Goal: Task Accomplishment & Management: Use online tool/utility

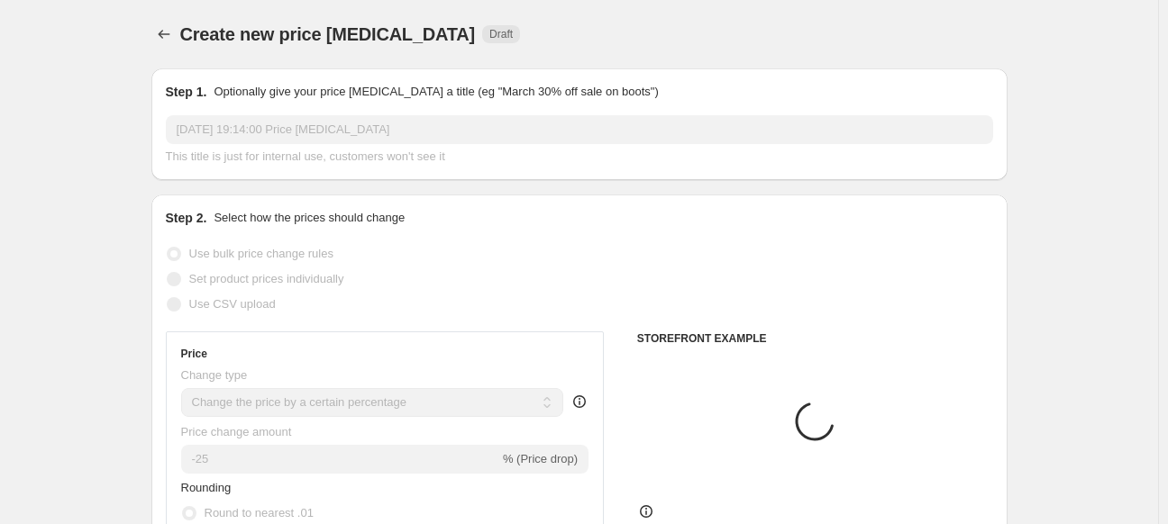
select select "percentage"
select select "collection"
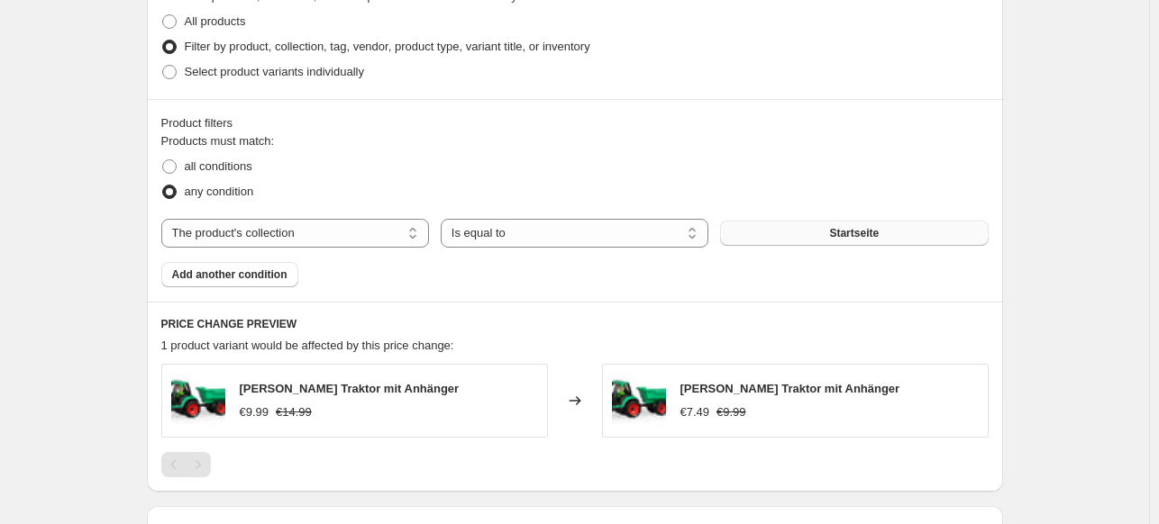
click at [833, 223] on button "Startseite" at bounding box center [854, 233] width 268 height 25
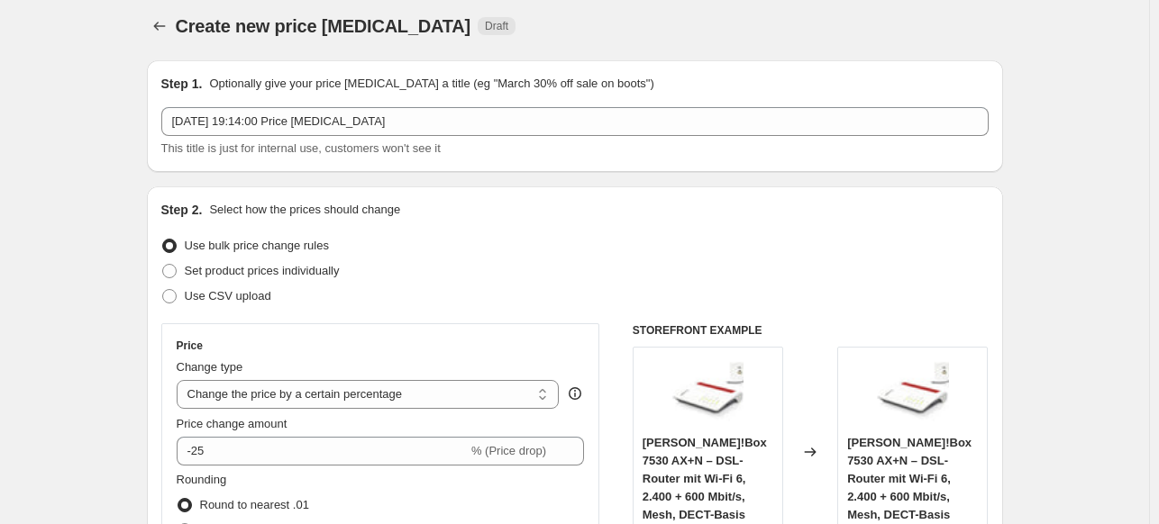
scroll to position [0, 0]
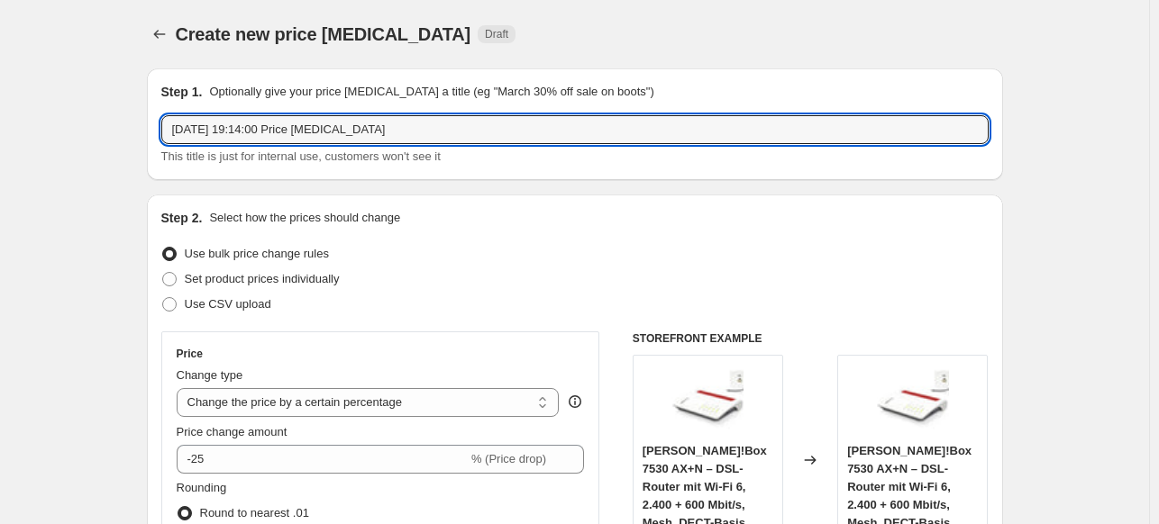
drag, startPoint x: 290, startPoint y: 129, endPoint x: 130, endPoint y: 121, distance: 160.6
type input "100 AND MORE Price [MEDICAL_DATA]"
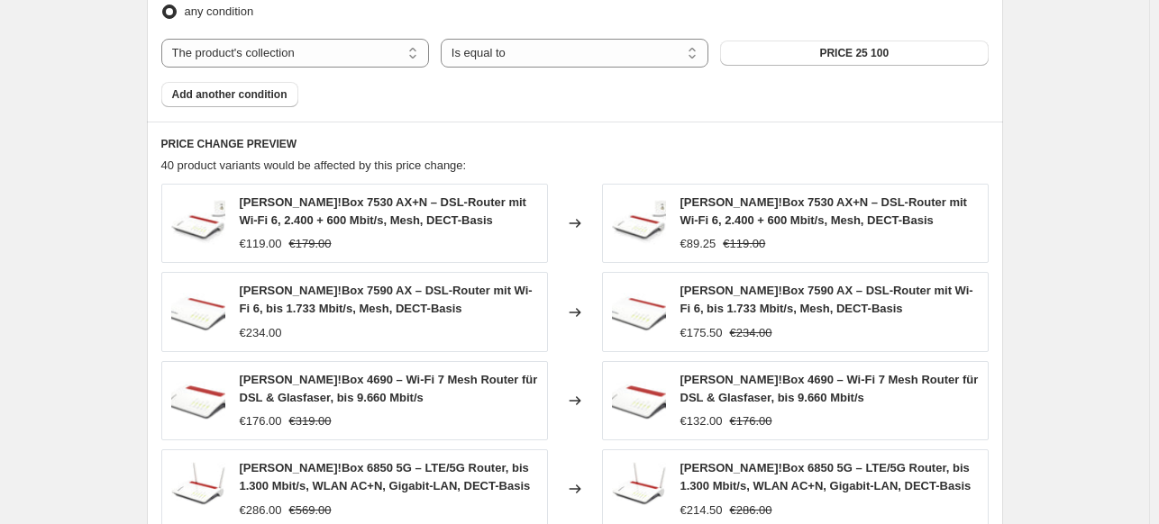
scroll to position [1507, 0]
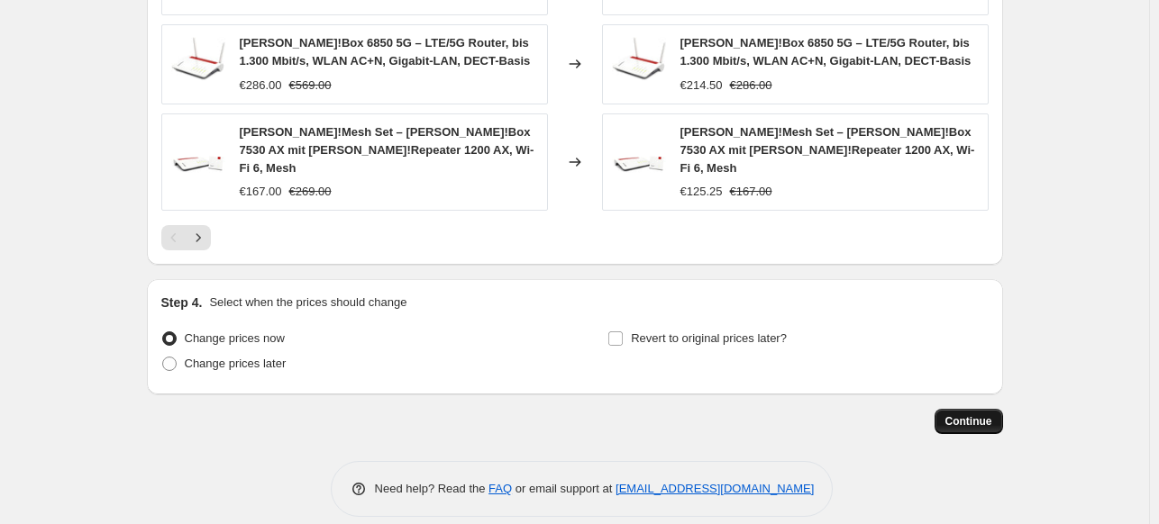
click at [964, 410] on button "Continue" at bounding box center [969, 421] width 68 height 25
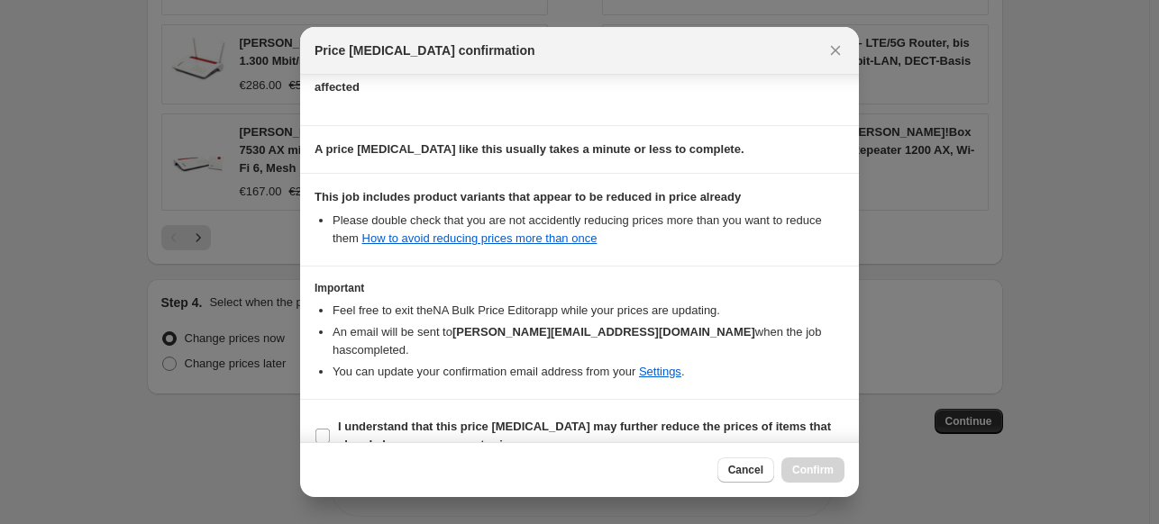
scroll to position [232, 0]
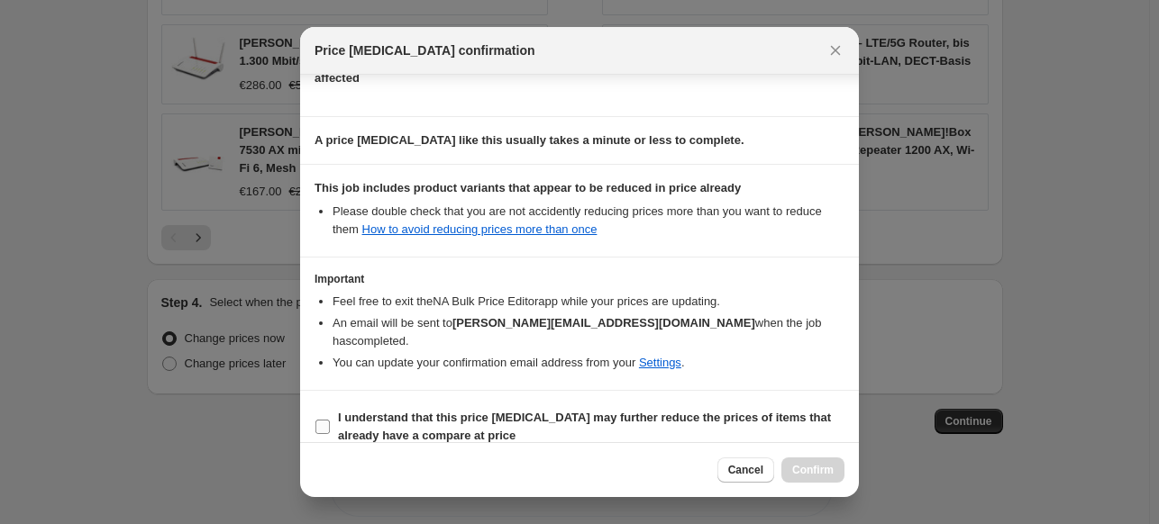
click at [324, 420] on input "I understand that this price [MEDICAL_DATA] may further reduce the prices of it…" at bounding box center [322, 427] width 14 height 14
checkbox input "true"
click at [817, 472] on span "Confirm" at bounding box center [812, 470] width 41 height 14
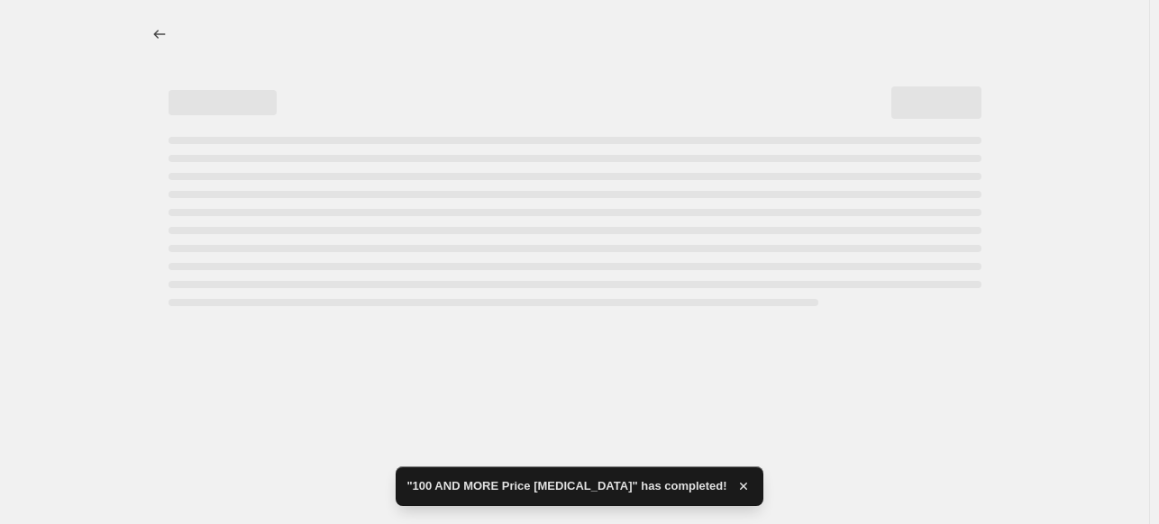
select select "percentage"
select select "collection"
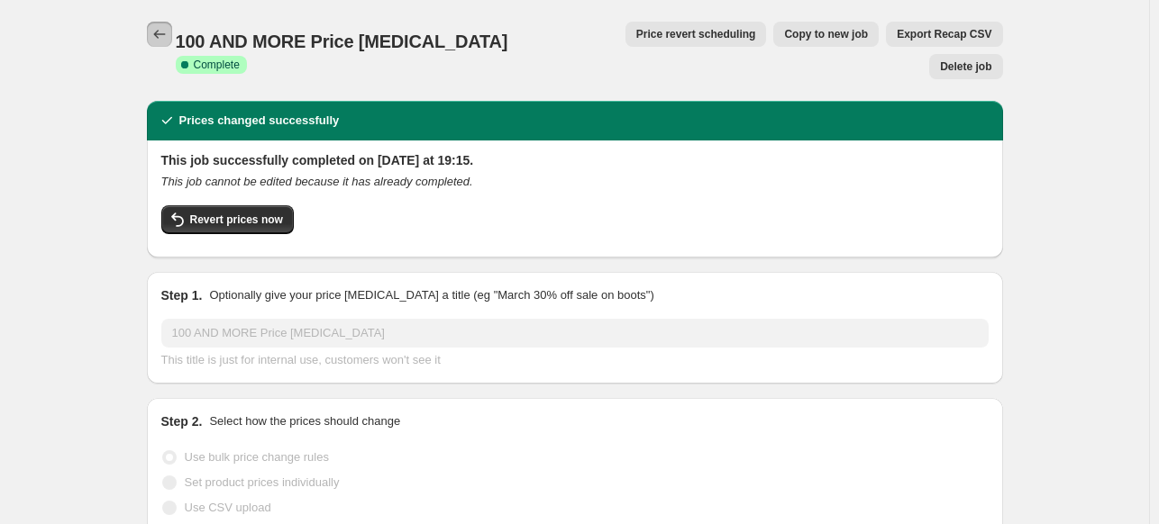
click at [165, 39] on icon "Price change jobs" at bounding box center [159, 34] width 18 height 18
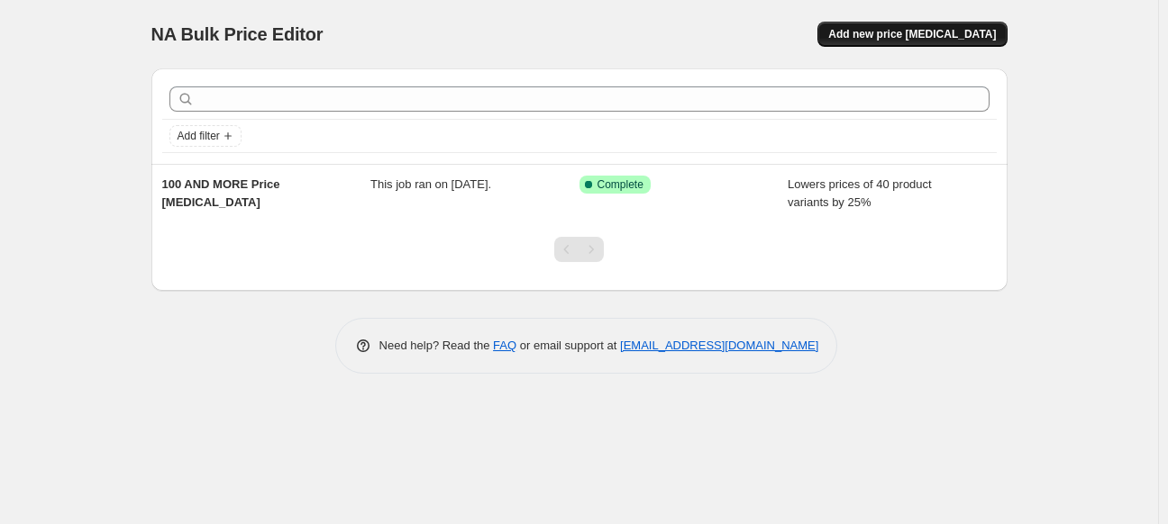
click at [934, 34] on span "Add new price [MEDICAL_DATA]" at bounding box center [912, 34] width 168 height 14
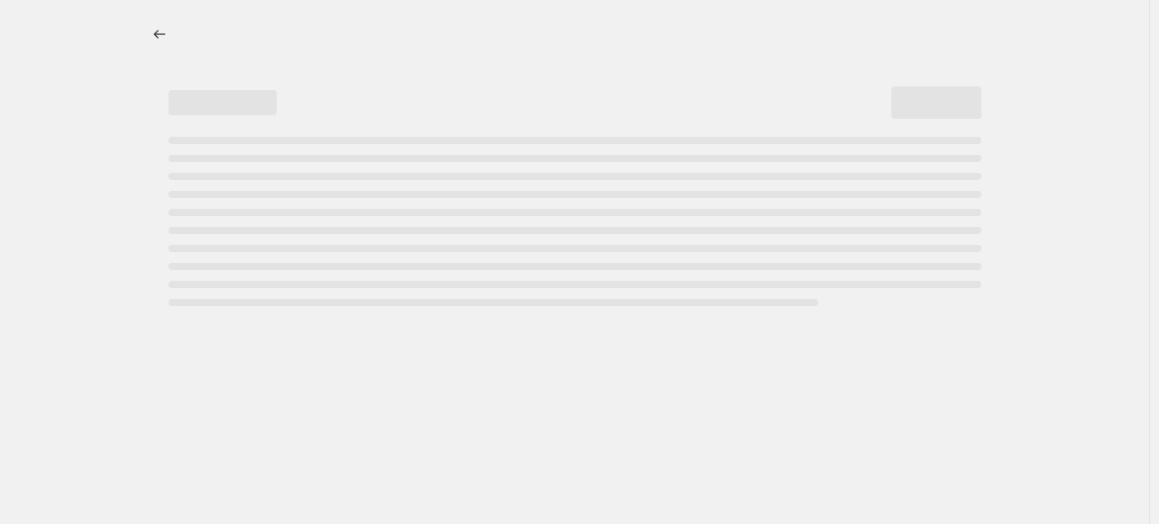
select select "percentage"
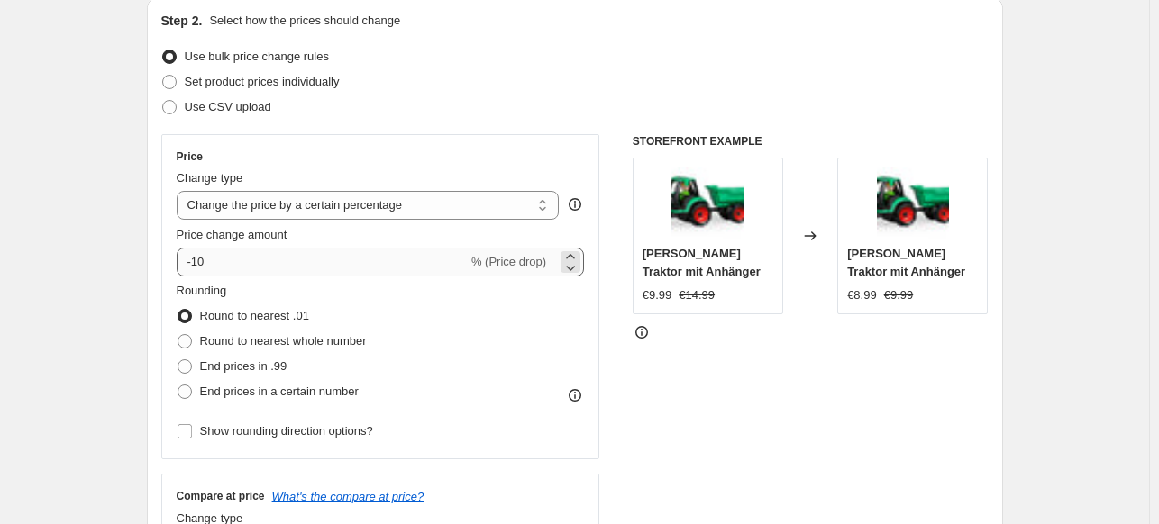
scroll to position [180, 0]
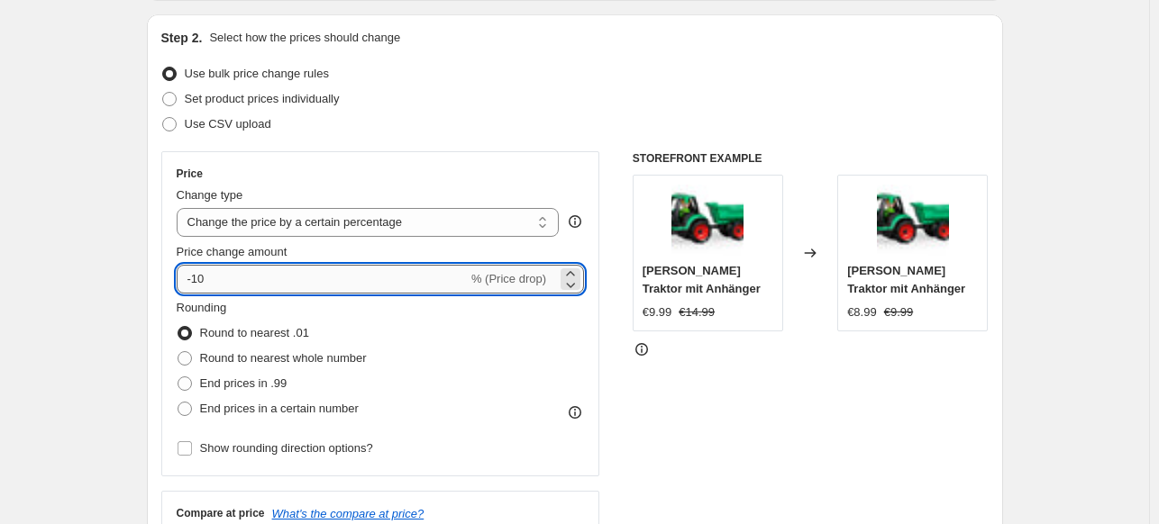
click at [269, 283] on input "-10" at bounding box center [322, 279] width 291 height 29
type input "-1"
type input "-25"
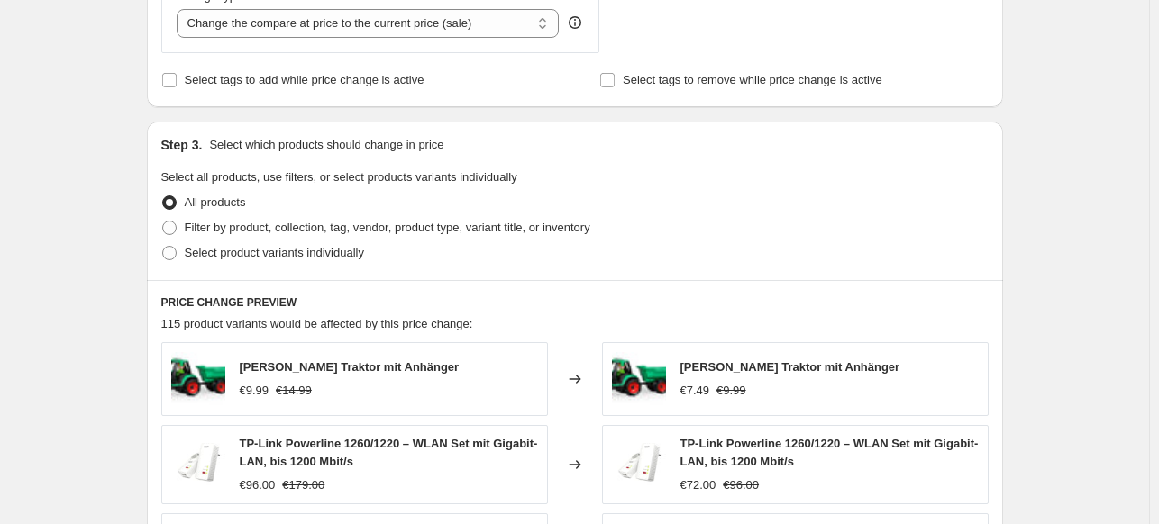
scroll to position [721, 0]
click at [201, 231] on span "Filter by product, collection, tag, vendor, product type, variant title, or inv…" at bounding box center [388, 227] width 406 height 14
click at [163, 221] on input "Filter by product, collection, tag, vendor, product type, variant title, or inv…" at bounding box center [162, 220] width 1 height 1
radio input "true"
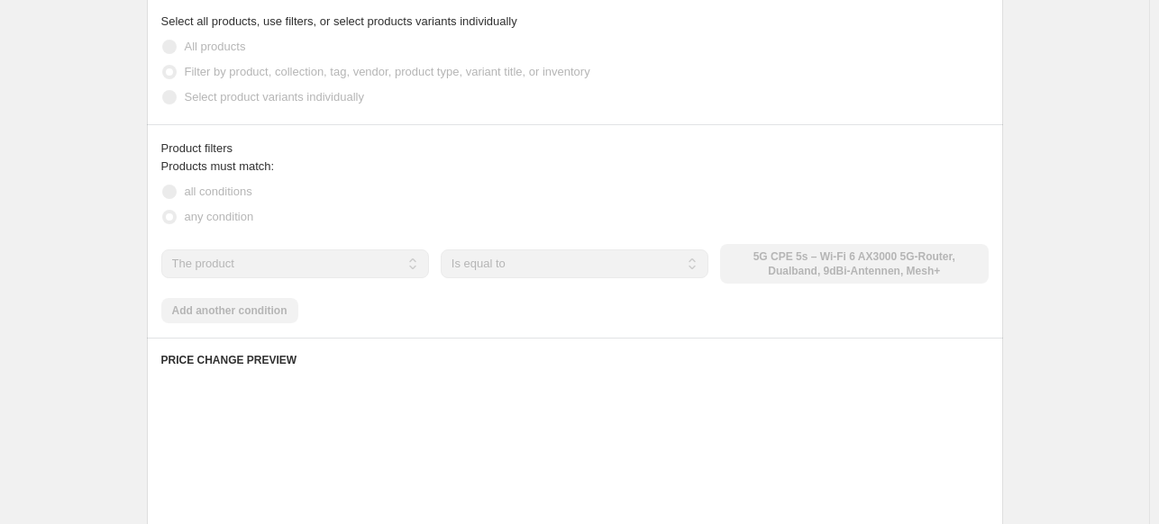
scroll to position [901, 0]
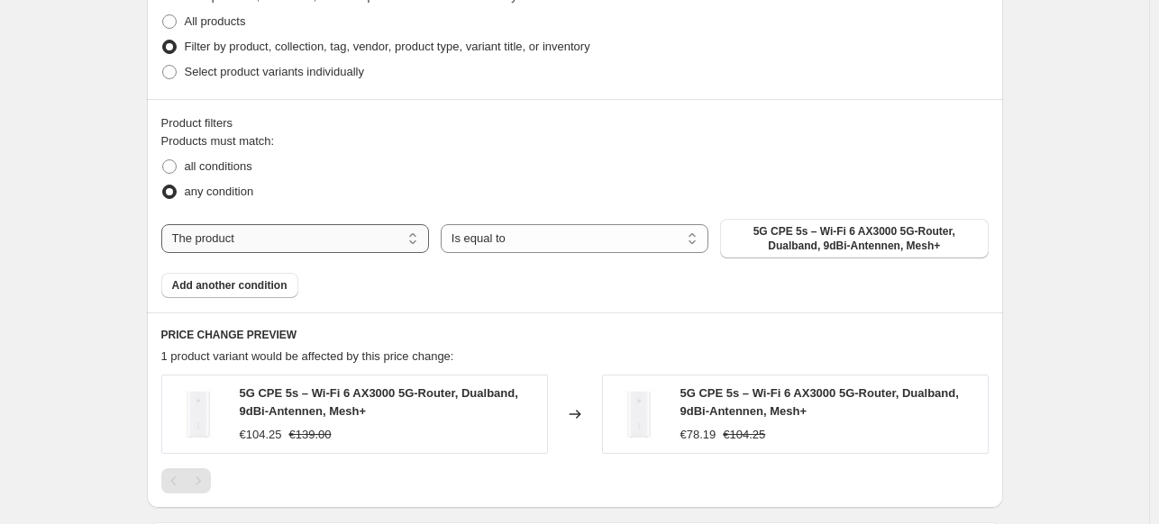
click at [268, 238] on select "The product The product's collection The product's tag The product's vendor The…" at bounding box center [295, 238] width 268 height 29
select select "collection"
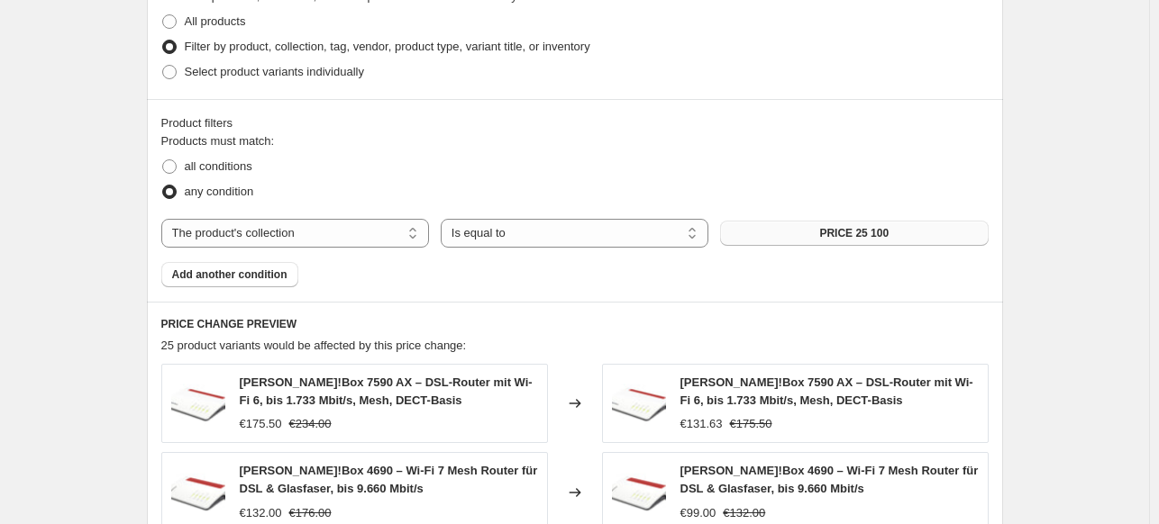
click at [889, 230] on span "PRICE 25 100" at bounding box center [853, 233] width 69 height 14
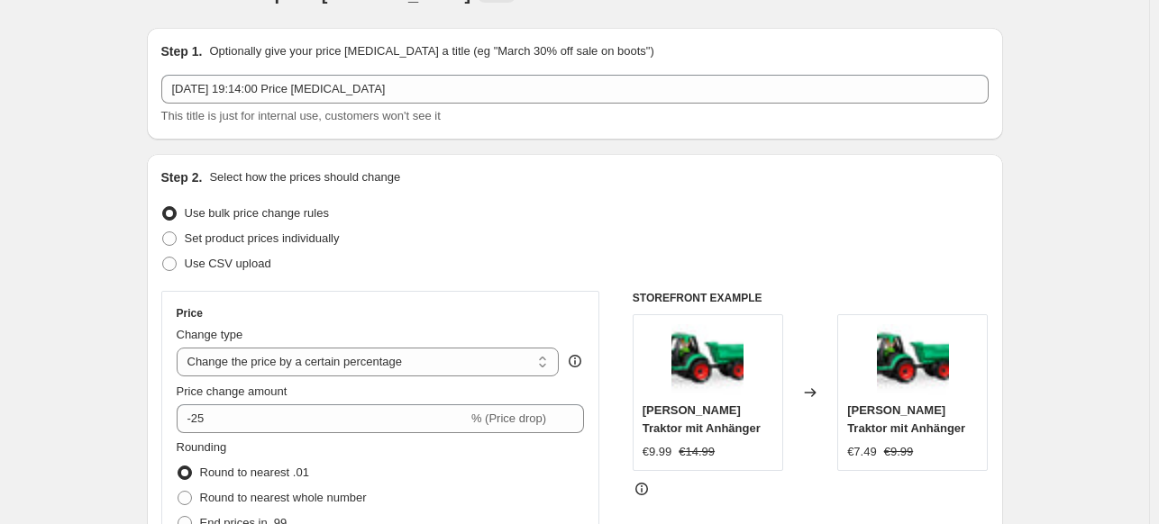
scroll to position [0, 0]
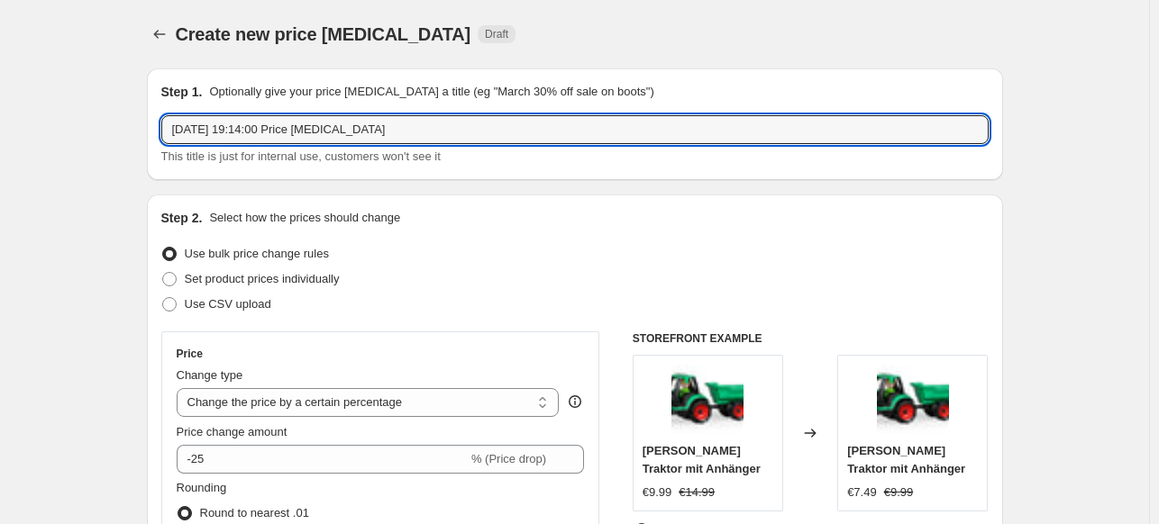
drag, startPoint x: 247, startPoint y: 133, endPoint x: 115, endPoint y: 132, distance: 131.6
click at [288, 125] on input "100 AND LESS 19:14:00 Price [MEDICAL_DATA]" at bounding box center [574, 129] width 827 height 29
drag, startPoint x: 288, startPoint y: 125, endPoint x: 257, endPoint y: 119, distance: 32.2
click at [257, 119] on input "100 AND LESS 19:14:00 Price [MEDICAL_DATA]" at bounding box center [574, 129] width 827 height 29
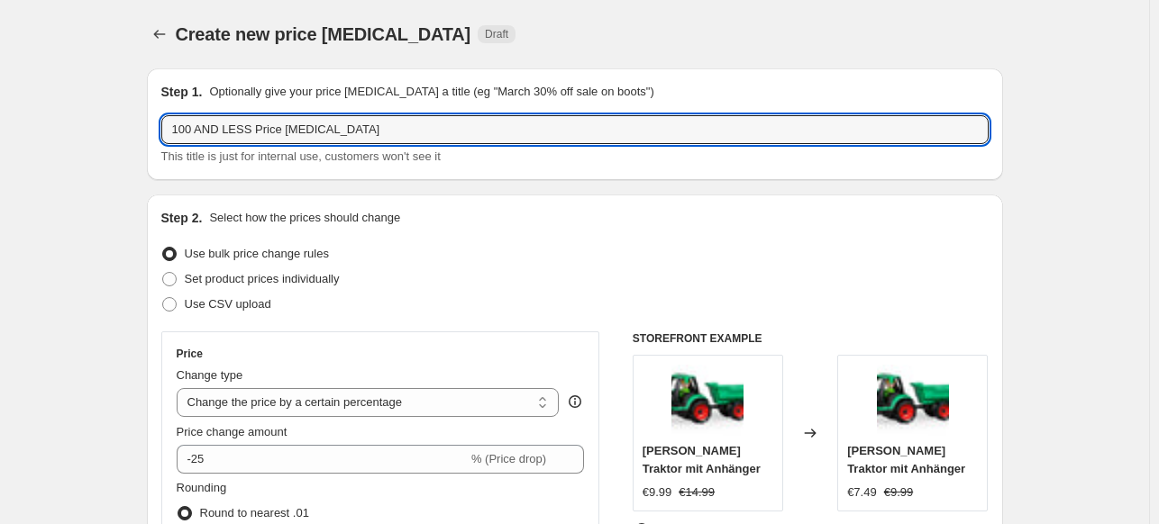
type input "100 AND LESS Price [MEDICAL_DATA]"
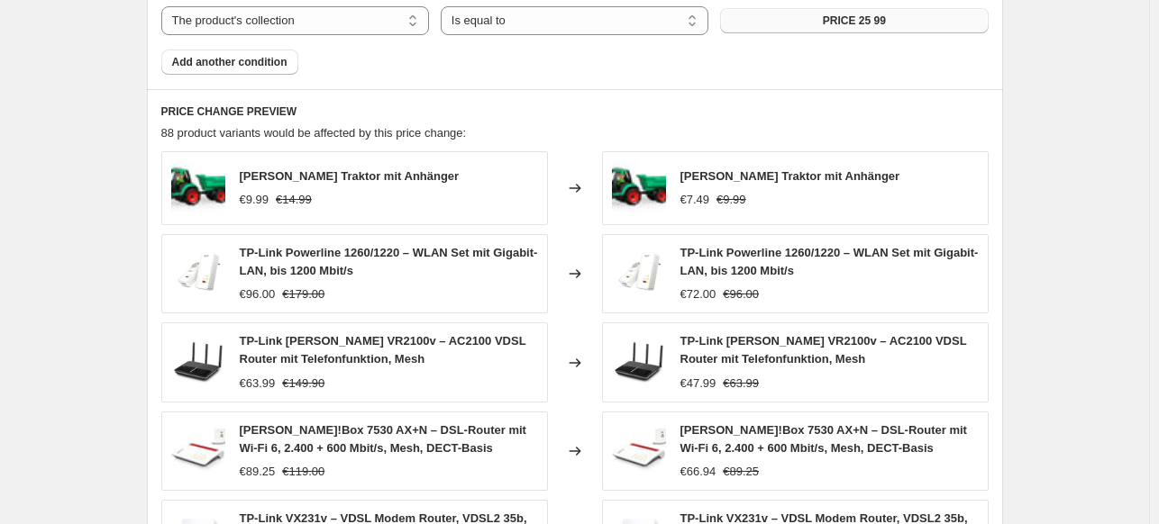
scroll to position [1081, 0]
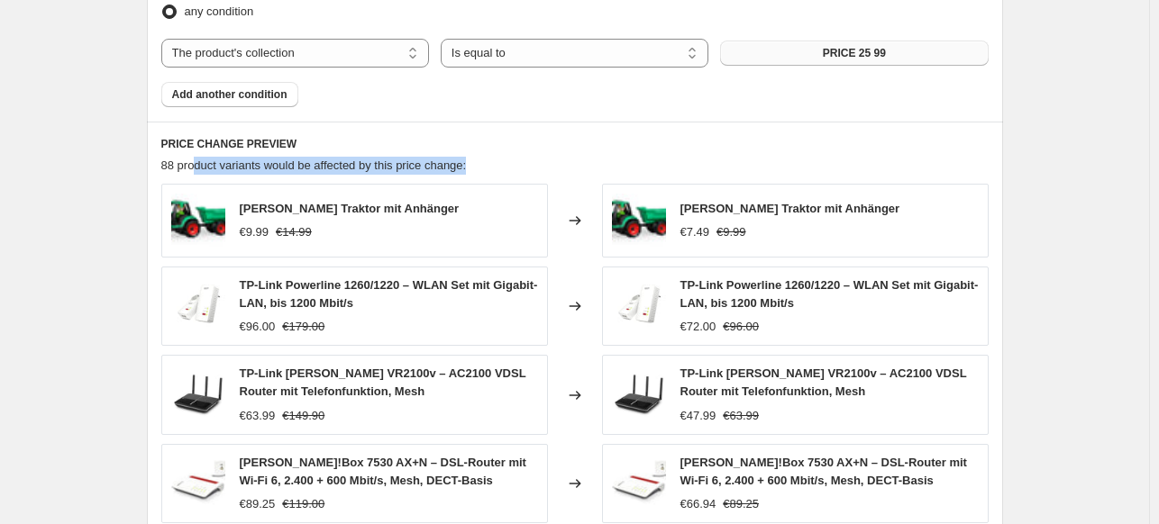
drag, startPoint x: 239, startPoint y: 165, endPoint x: 471, endPoint y: 166, distance: 232.5
click at [471, 166] on div "88 product variants would be affected by this price change:" at bounding box center [574, 166] width 827 height 18
click at [479, 165] on div "88 product variants would be affected by this price change:" at bounding box center [574, 166] width 827 height 18
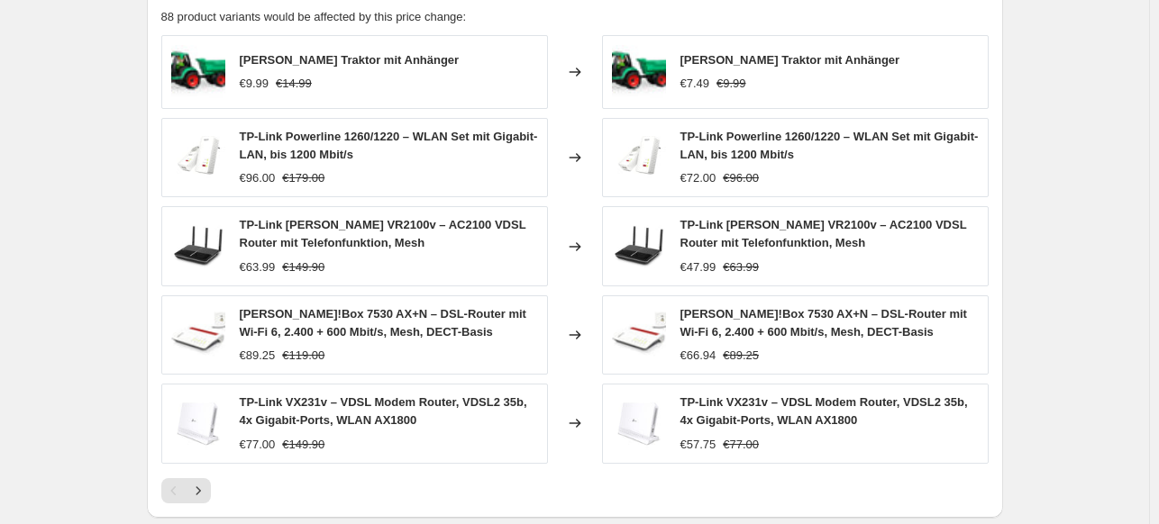
scroll to position [1500, 0]
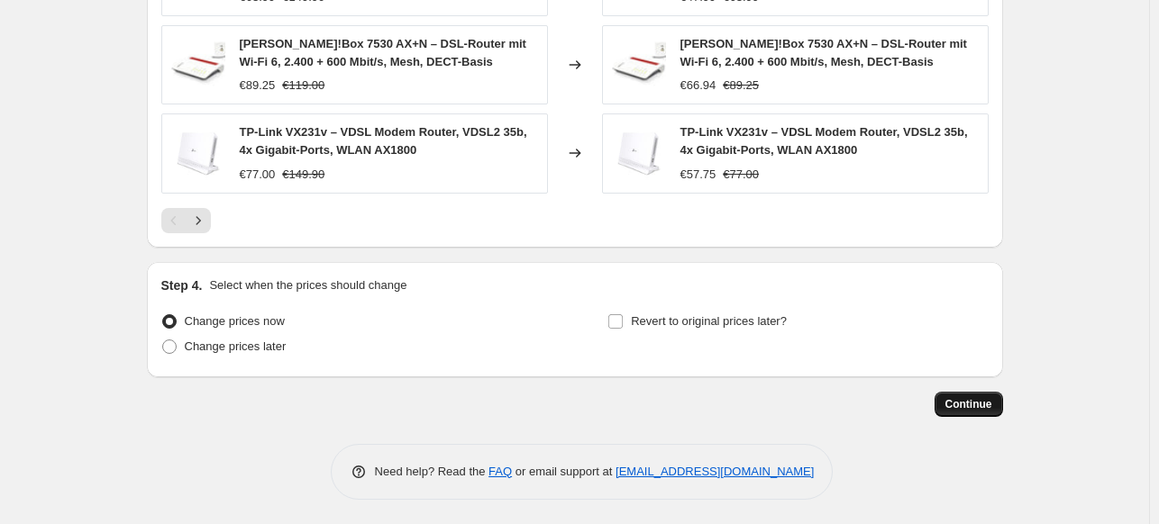
click at [987, 399] on span "Continue" at bounding box center [968, 404] width 47 height 14
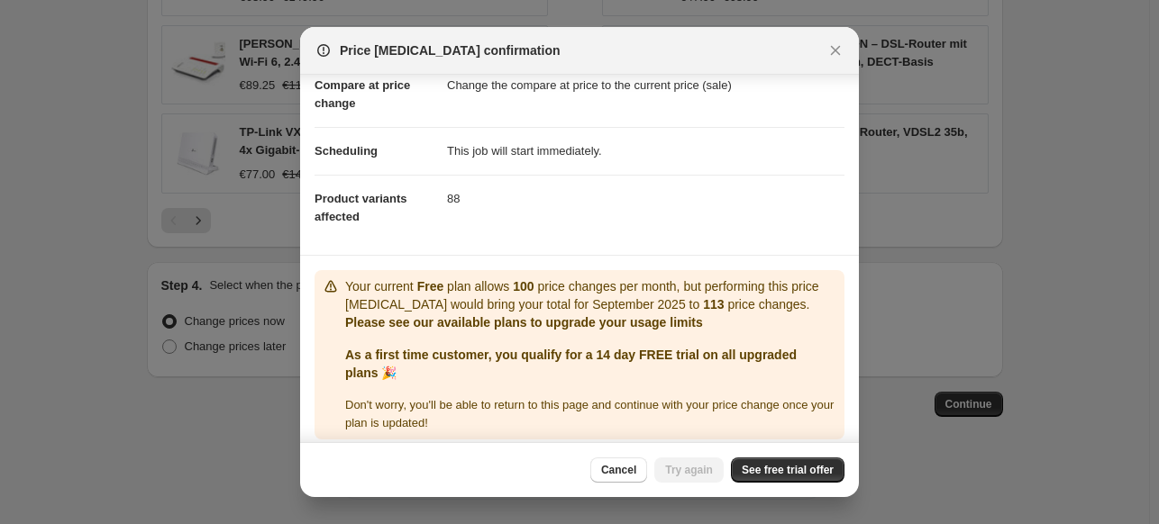
scroll to position [103, 0]
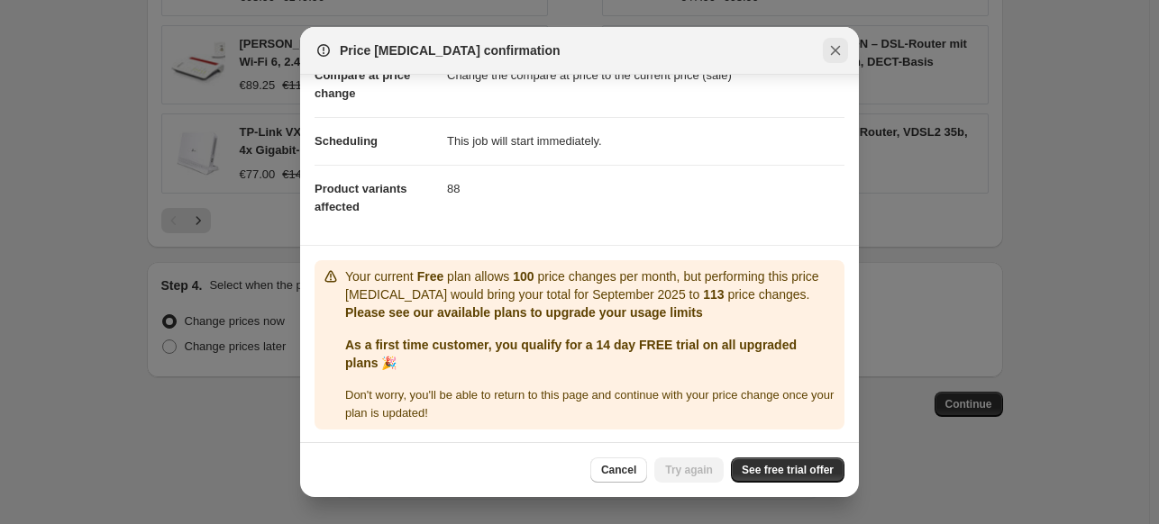
click at [837, 52] on icon "Close" at bounding box center [836, 51] width 10 height 10
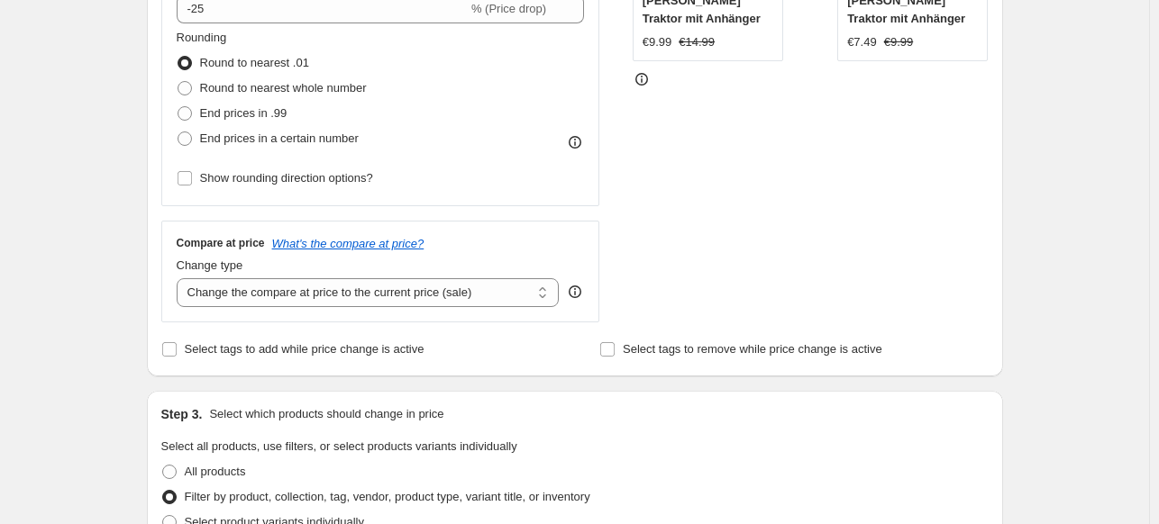
scroll to position [0, 0]
